Goal: Task Accomplishment & Management: Use online tool/utility

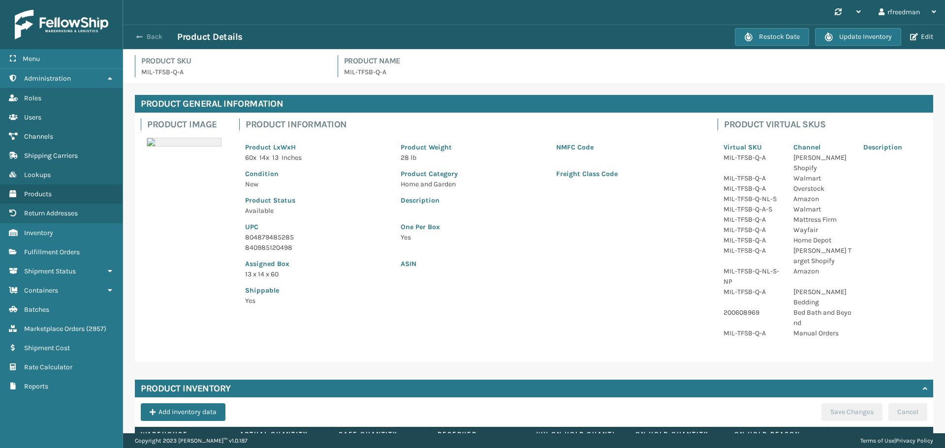
click at [146, 33] on button "Back" at bounding box center [154, 36] width 45 height 9
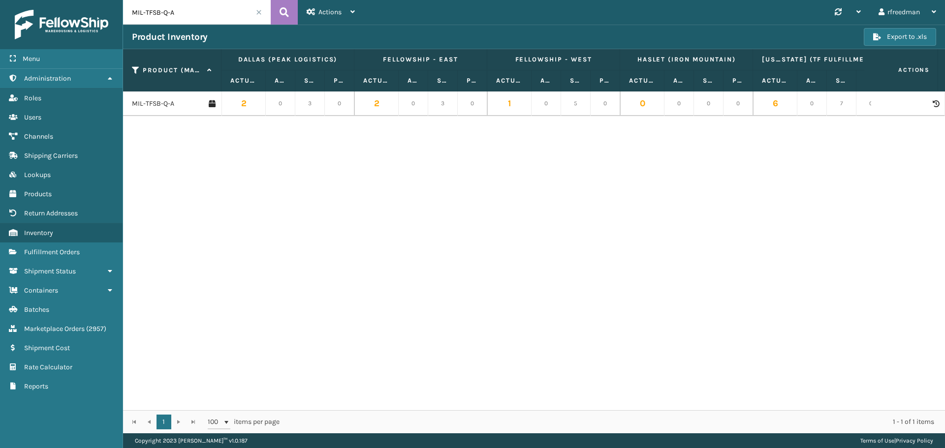
drag, startPoint x: 192, startPoint y: 16, endPoint x: 62, endPoint y: 31, distance: 130.7
click at [59, 0] on div "Menu Administration Roles Users Channels Shipping Carriers Lookups Products Ret…" at bounding box center [472, 0] width 945 height 0
paste input "RDPL-N-18"
type input "MIL-RDPL-N-18"
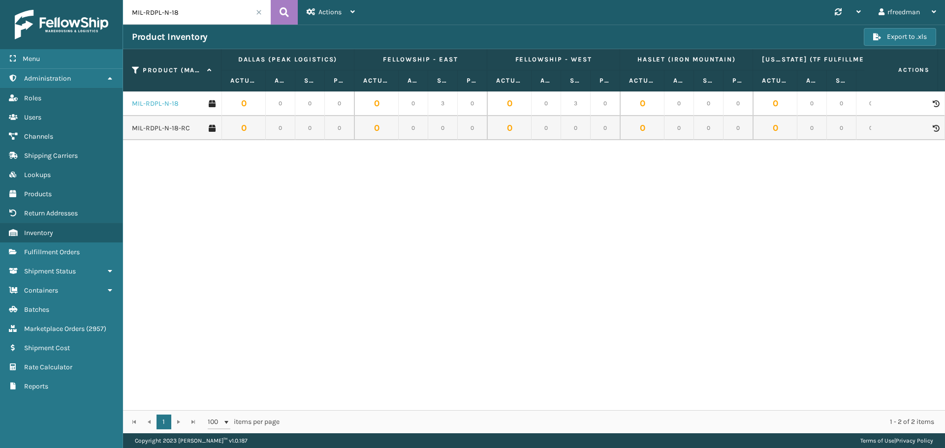
click at [165, 101] on link "MIL-RDPL-N-18" at bounding box center [155, 104] width 47 height 10
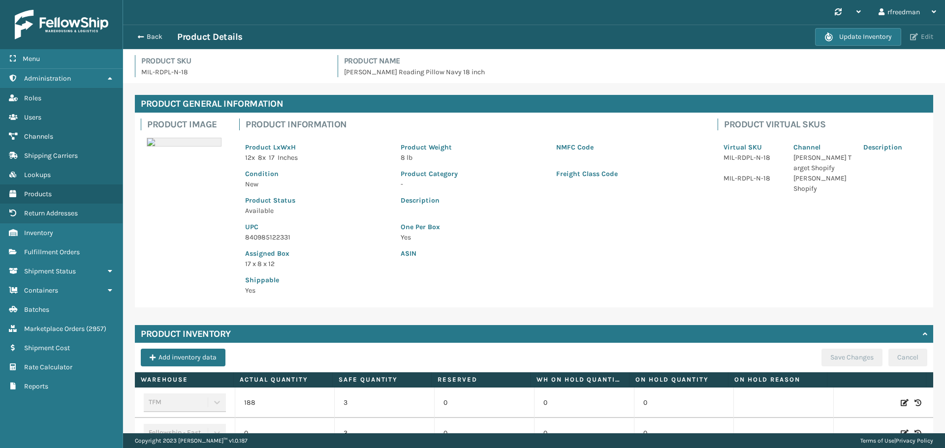
click at [912, 39] on span "button" at bounding box center [914, 36] width 8 height 7
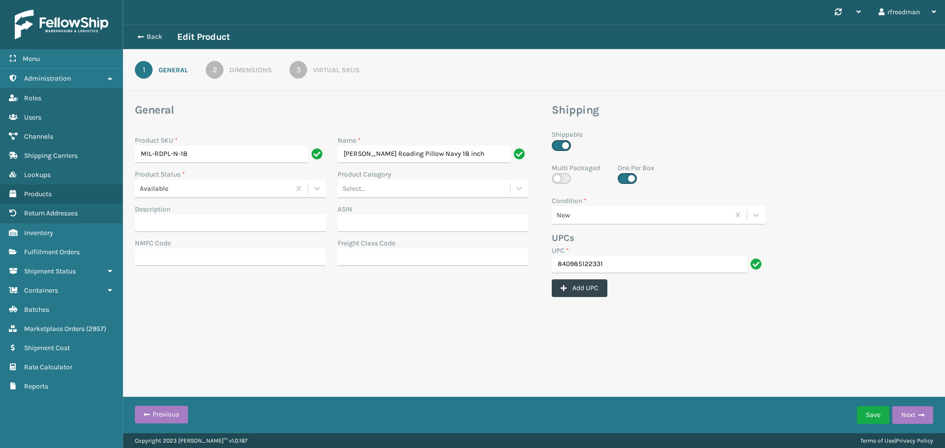
click at [292, 74] on div "3" at bounding box center [298, 70] width 18 height 18
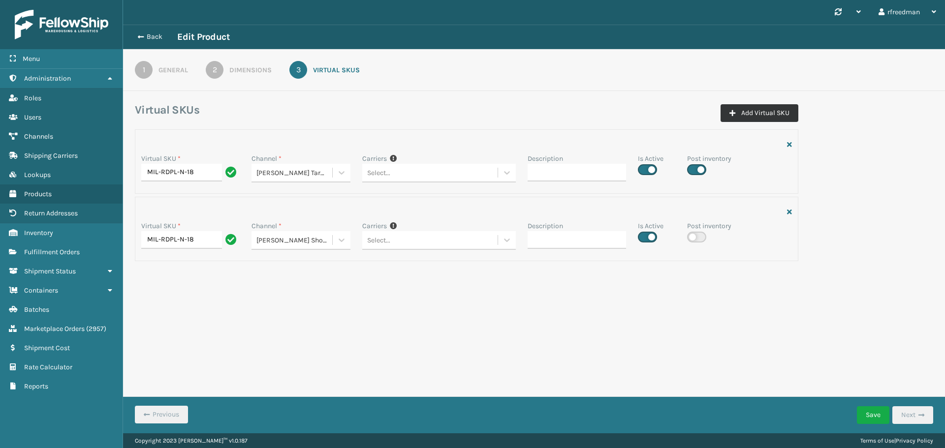
click at [739, 115] on button "Add Virtual SKU" at bounding box center [760, 113] width 78 height 18
click at [156, 303] on input "Virtual SKU *" at bounding box center [190, 308] width 98 height 18
paste input "MIL-RDPL-N-18"
type input "MIL-RDPL-N-18"
click at [323, 181] on div "Select..." at bounding box center [292, 173] width 80 height 16
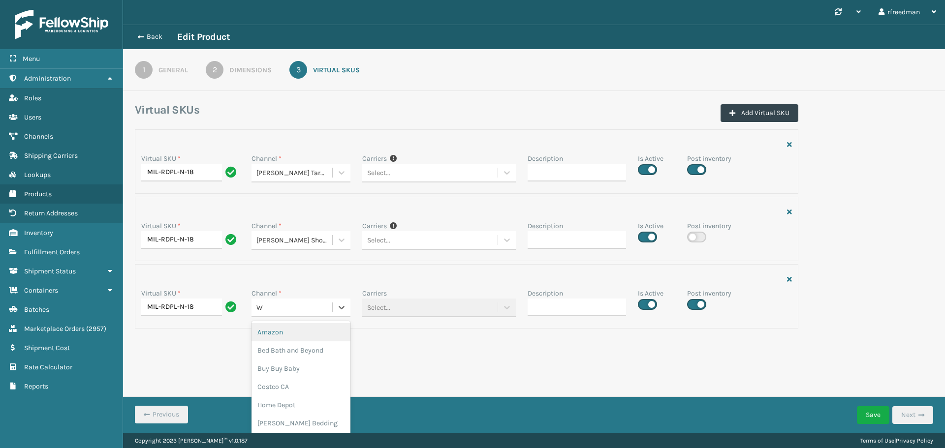
type input "Wa"
click at [289, 335] on div "Walmart" at bounding box center [301, 332] width 98 height 18
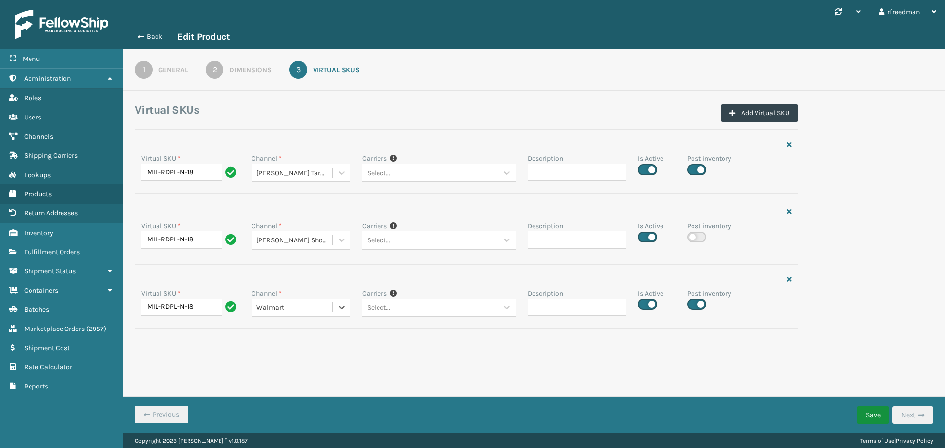
click at [876, 415] on button "Save" at bounding box center [873, 416] width 32 height 18
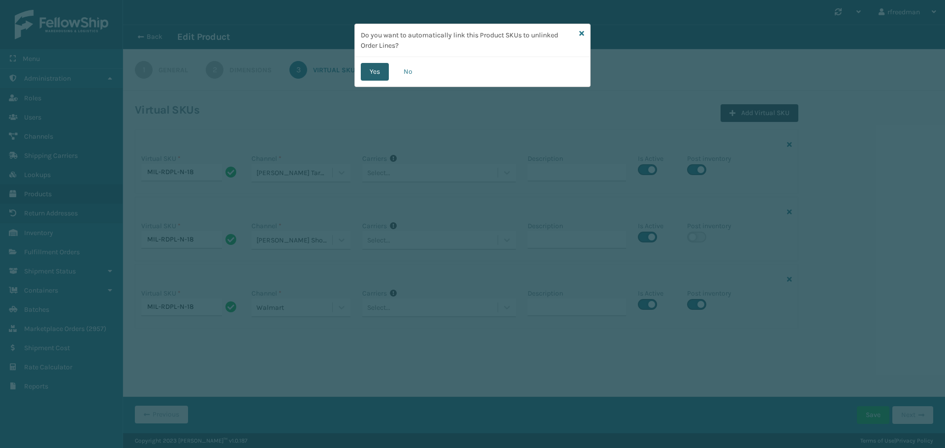
click at [372, 66] on button "Yes" at bounding box center [375, 72] width 28 height 18
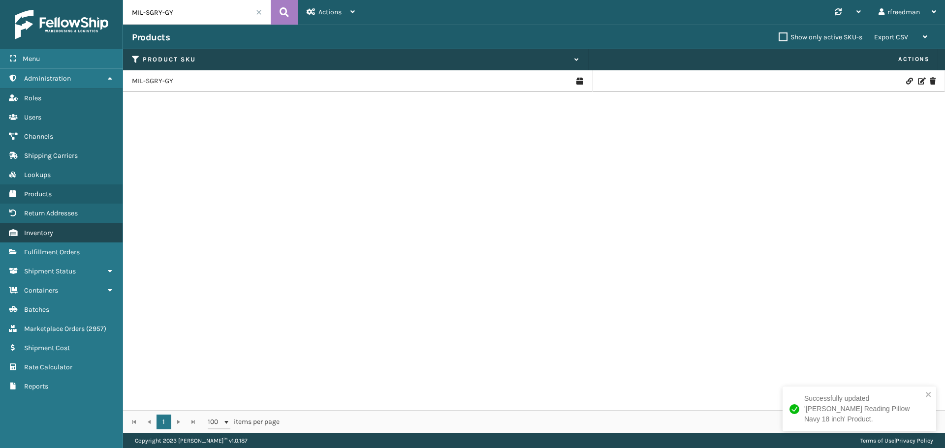
click at [39, 235] on span "Inventory" at bounding box center [38, 233] width 29 height 8
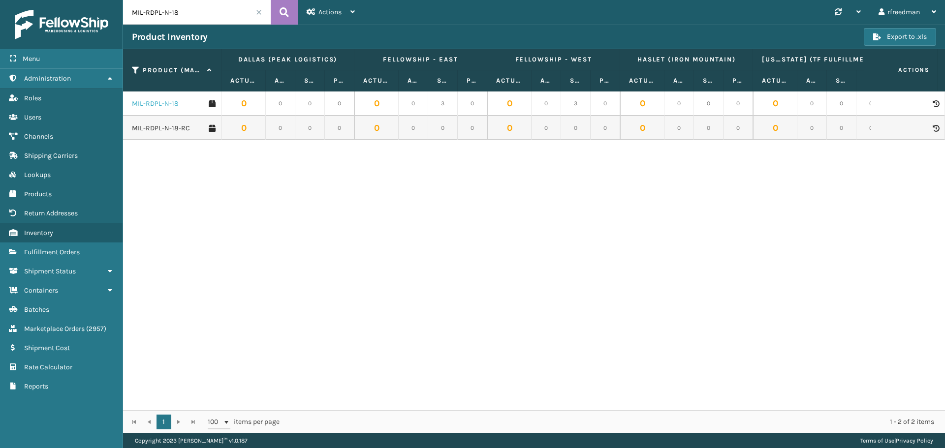
click at [167, 105] on link "MIL-RDPL-N-18" at bounding box center [155, 104] width 47 height 10
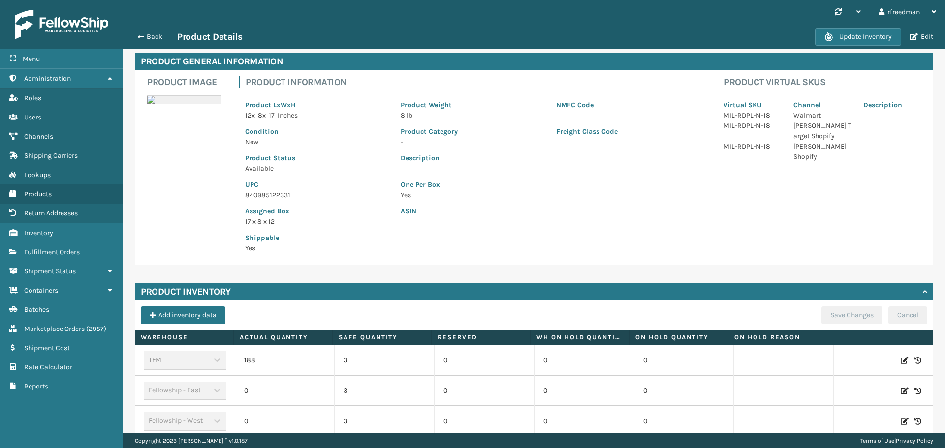
scroll to position [95, 0]
